Goal: Obtain resource: Download file/media

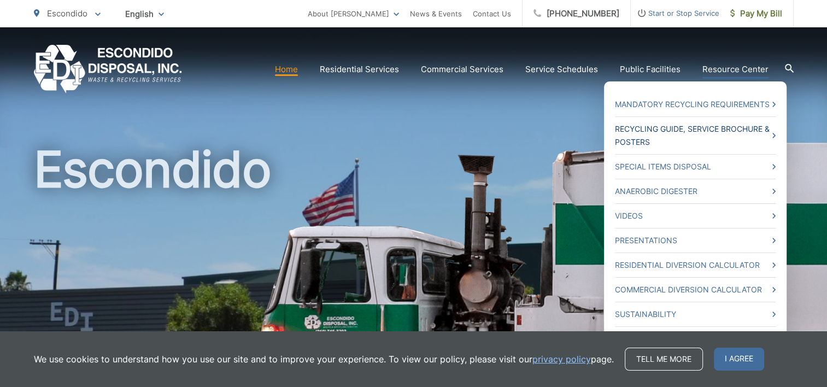
click at [722, 128] on link "Recycling Guide, Service Brochure & Posters" at bounding box center [695, 135] width 161 height 26
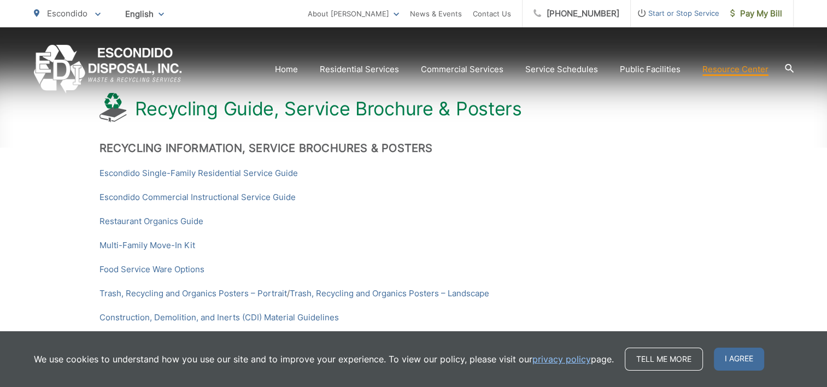
scroll to position [206, 0]
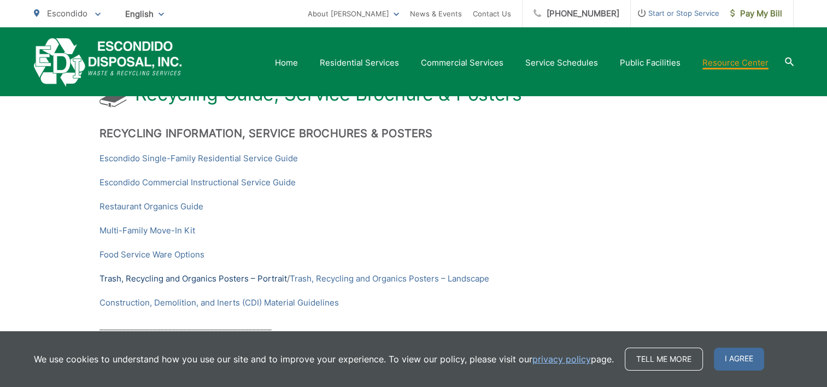
click at [187, 276] on link "Trash, Recycling and Organics Posters – Portrait" at bounding box center [192, 278] width 187 height 13
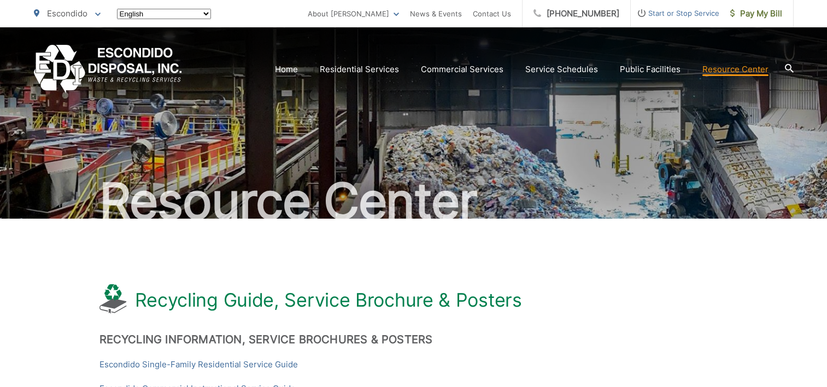
scroll to position [206, 0]
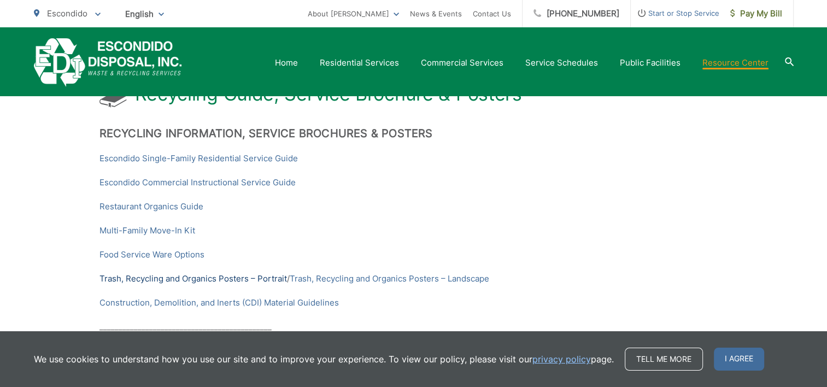
click at [144, 278] on link "Trash, Recycling and Organics Posters – Portrait" at bounding box center [192, 278] width 187 height 13
